Goal: Task Accomplishment & Management: Use online tool/utility

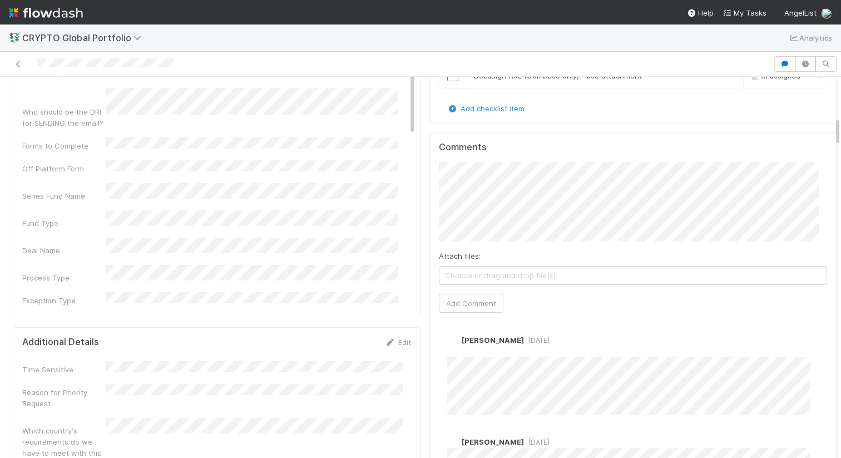
scroll to position [507, 0]
click at [456, 295] on button "Add Comment" at bounding box center [471, 304] width 65 height 19
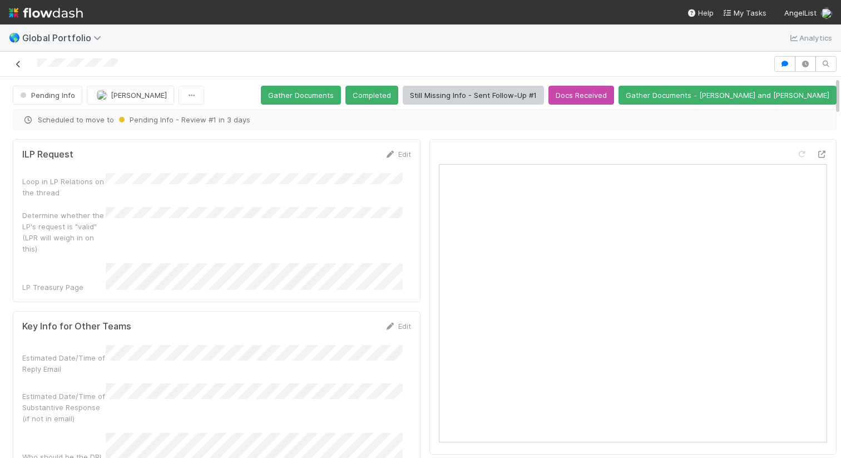
click at [17, 65] on icon at bounding box center [18, 64] width 11 height 7
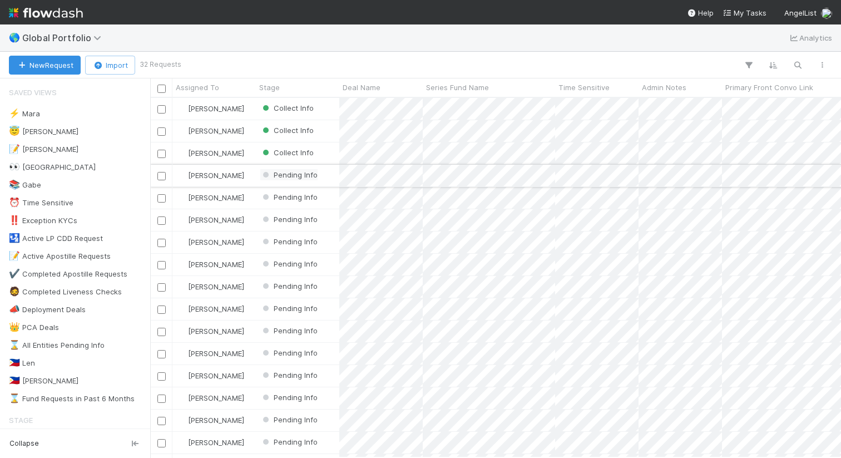
scroll to position [351, 683]
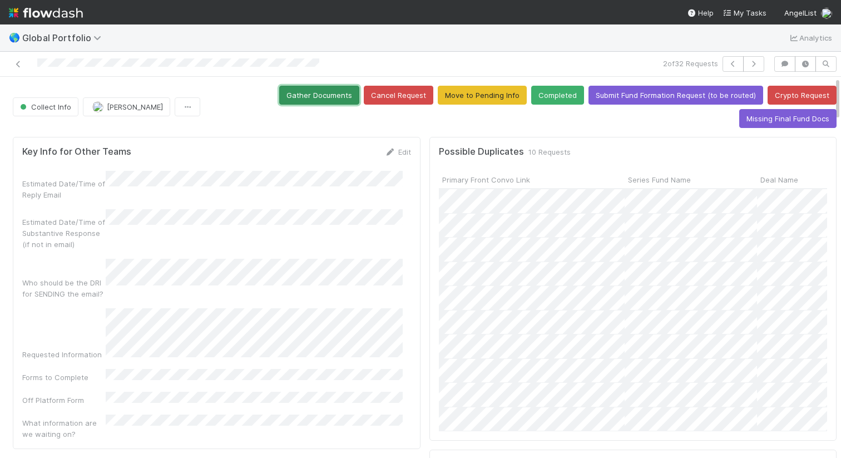
click at [332, 103] on button "Gather Documents" at bounding box center [319, 95] width 80 height 19
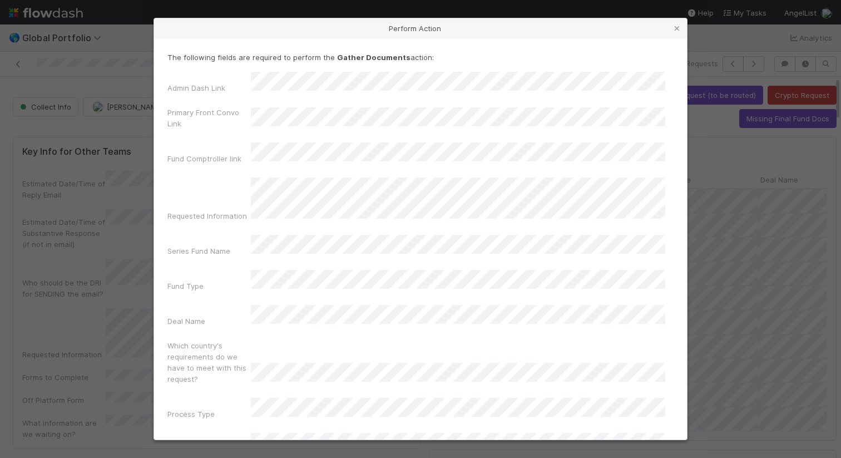
scroll to position [68, 0]
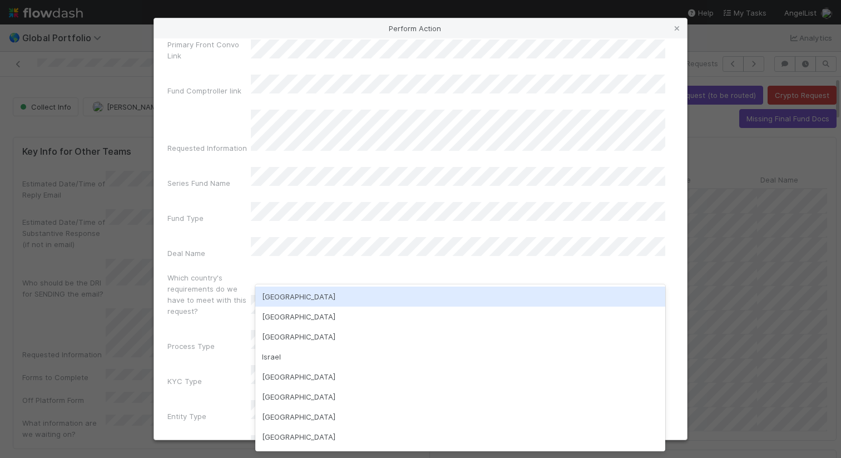
click at [363, 290] on div "USA" at bounding box center [460, 297] width 410 height 20
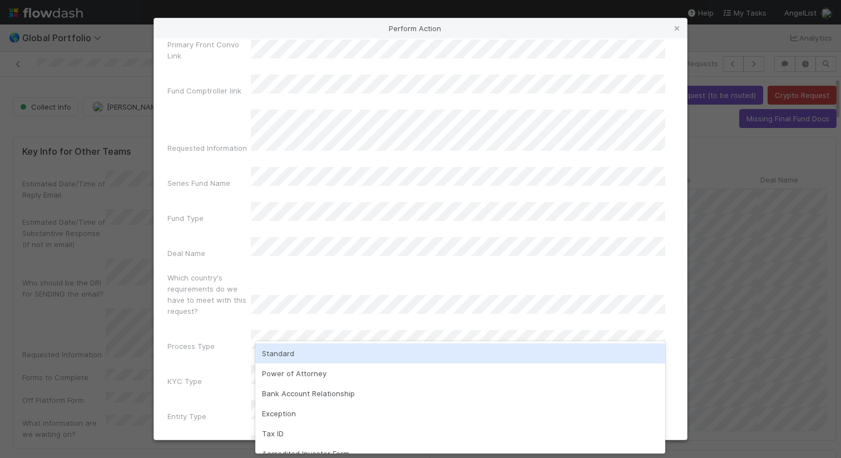
click at [353, 352] on div "Standard" at bounding box center [460, 353] width 410 height 20
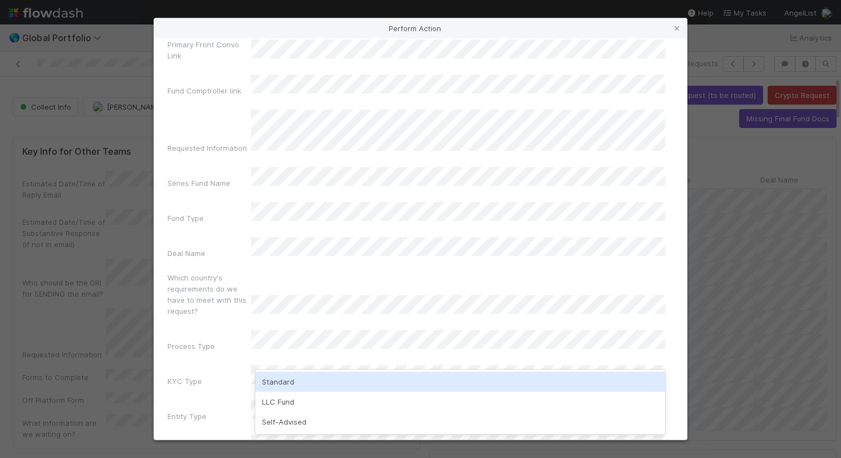
click at [350, 384] on div "Standard" at bounding box center [460, 382] width 410 height 20
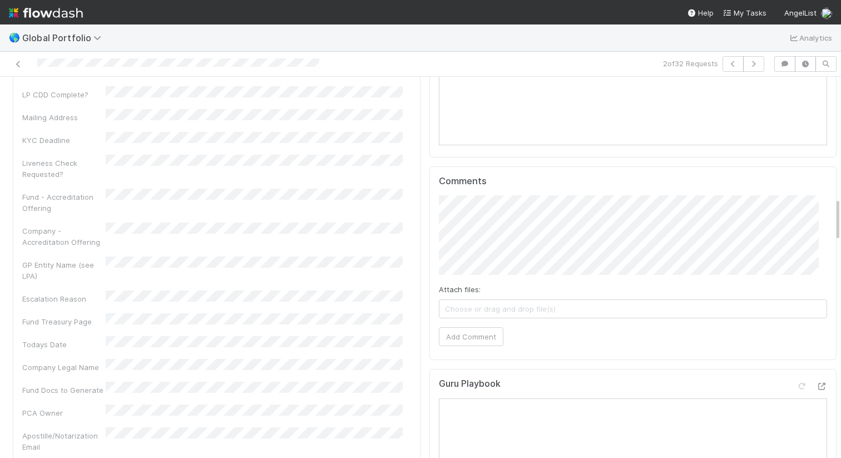
scroll to position [1037, 0]
